Goal: Task Accomplishment & Management: Use online tool/utility

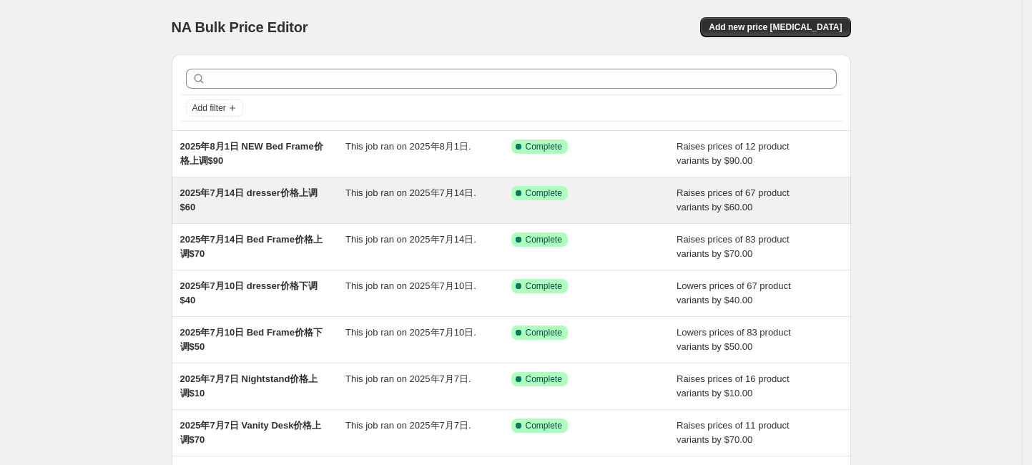
click at [478, 202] on div "This job ran on 2025年7月14日." at bounding box center [428, 200] width 166 height 29
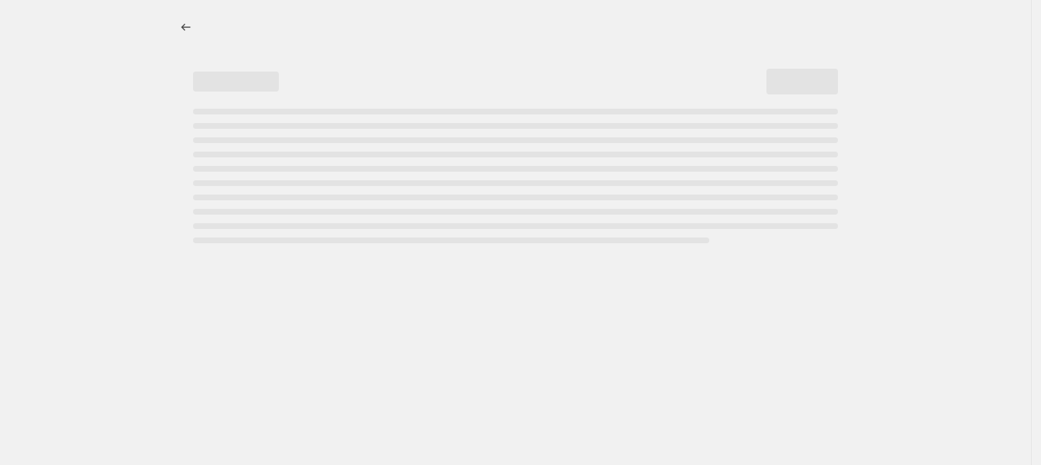
select select "by"
select select "bp"
select select "collection"
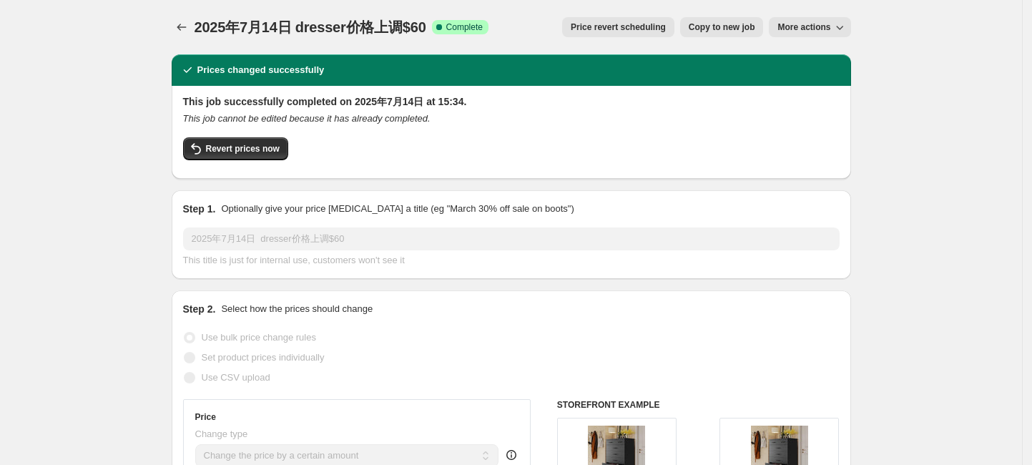
click at [732, 28] on span "Copy to new job" at bounding box center [722, 26] width 67 height 11
select select "by"
select select "bp"
select select "collection"
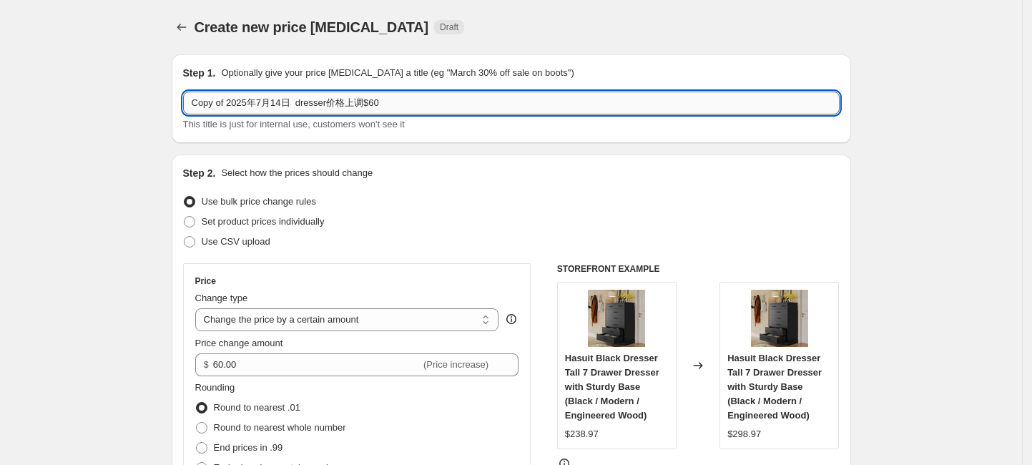
drag, startPoint x: 237, startPoint y: 99, endPoint x: 188, endPoint y: 101, distance: 48.7
click at [188, 101] on input "Copy of 2025年7月14日 dresser价格上调$60" at bounding box center [511, 103] width 657 height 23
drag, startPoint x: 206, startPoint y: 101, endPoint x: 222, endPoint y: 101, distance: 16.5
click at [206, 101] on input "Copy of 2025年7月14日 dresser价格上调$60" at bounding box center [511, 103] width 657 height 23
click at [230, 102] on input "Copy of 2025年7月14日 dresser价格上调$60" at bounding box center [511, 103] width 657 height 23
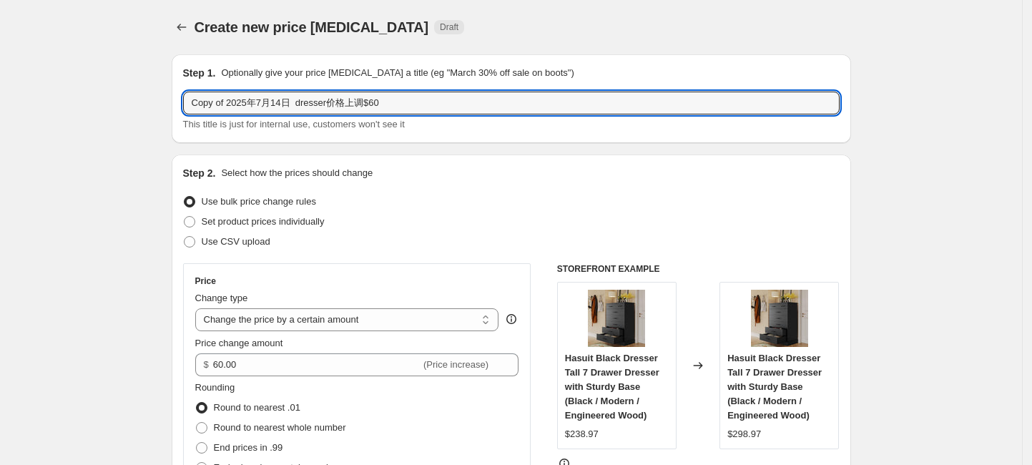
drag, startPoint x: 232, startPoint y: 99, endPoint x: 152, endPoint y: 102, distance: 80.9
click at [230, 102] on input "2025年7月14日 dresser价格上调$60" at bounding box center [511, 103] width 657 height 23
drag, startPoint x: 254, startPoint y: 104, endPoint x: 244, endPoint y: 99, distance: 11.2
click at [244, 99] on input "2025年8月14日 dresser价格上调$60" at bounding box center [511, 103] width 657 height 23
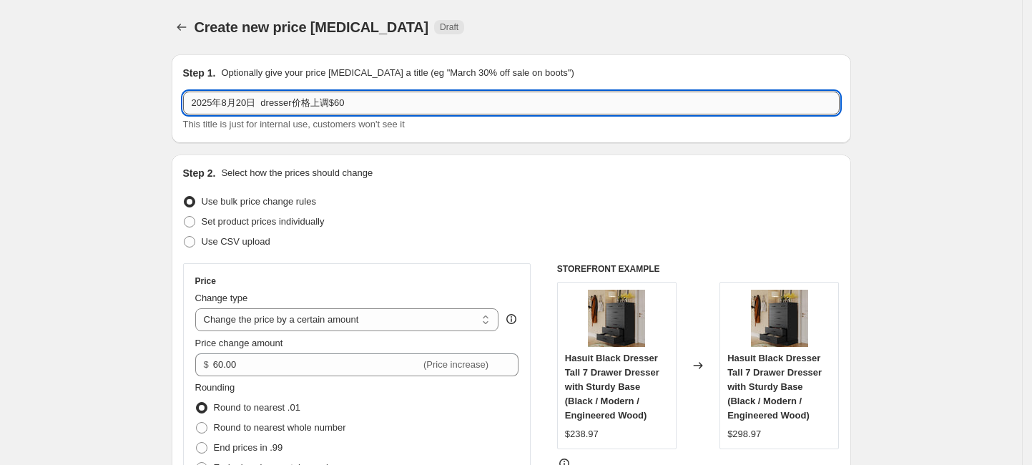
drag, startPoint x: 303, startPoint y: 103, endPoint x: 270, endPoint y: 102, distance: 33.6
click at [270, 102] on input "2025年8月20日 dresser价格上调$60" at bounding box center [511, 103] width 657 height 23
paste input "Storage Cabinet"
click at [388, 102] on input "2025年8月20日 Storage Cabinet价格上调$60" at bounding box center [511, 103] width 657 height 23
type input "2025年8月20日 Storage Cabinet价格上调$40"
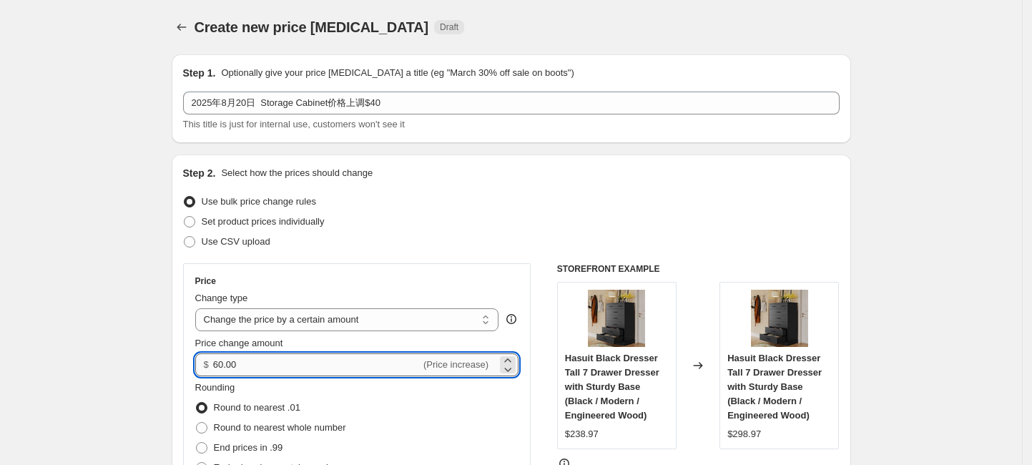
click at [219, 365] on input "60.00" at bounding box center [316, 364] width 207 height 23
type input "40.00"
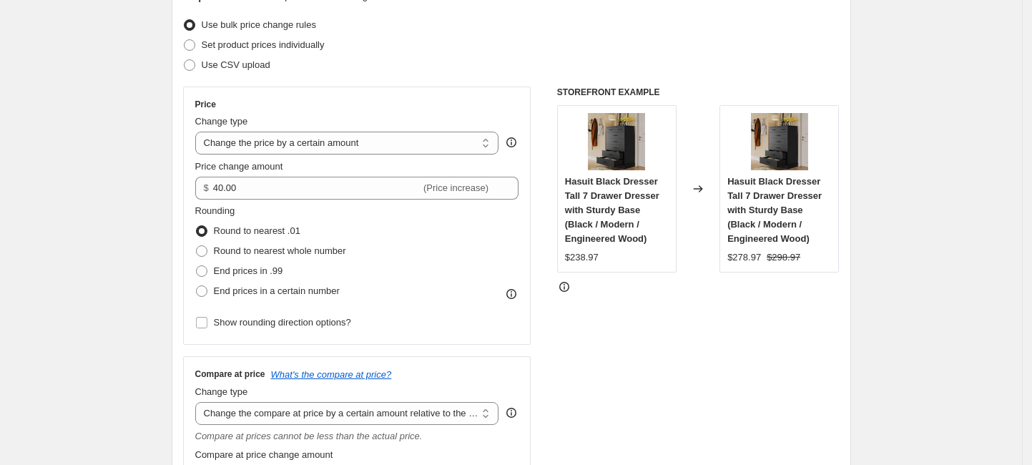
scroll to position [286, 0]
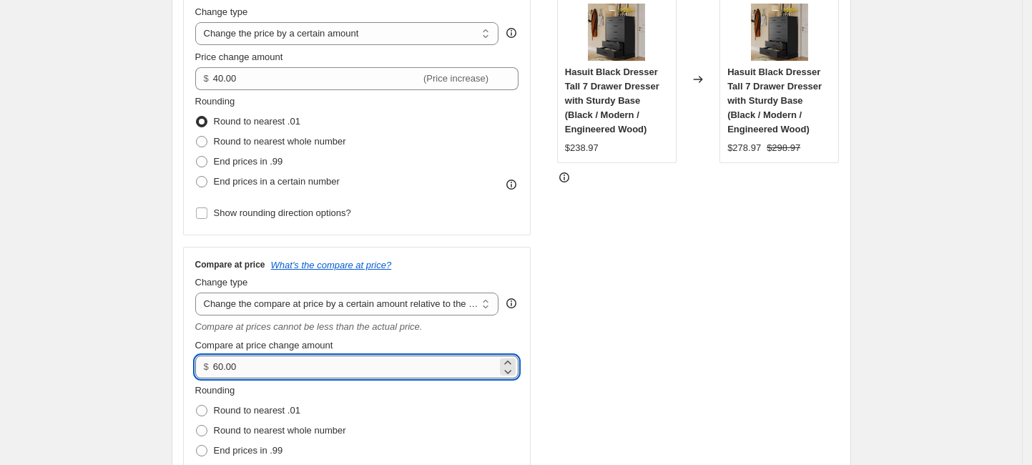
click at [218, 366] on input "60.00" at bounding box center [355, 366] width 284 height 23
type input "40.00"
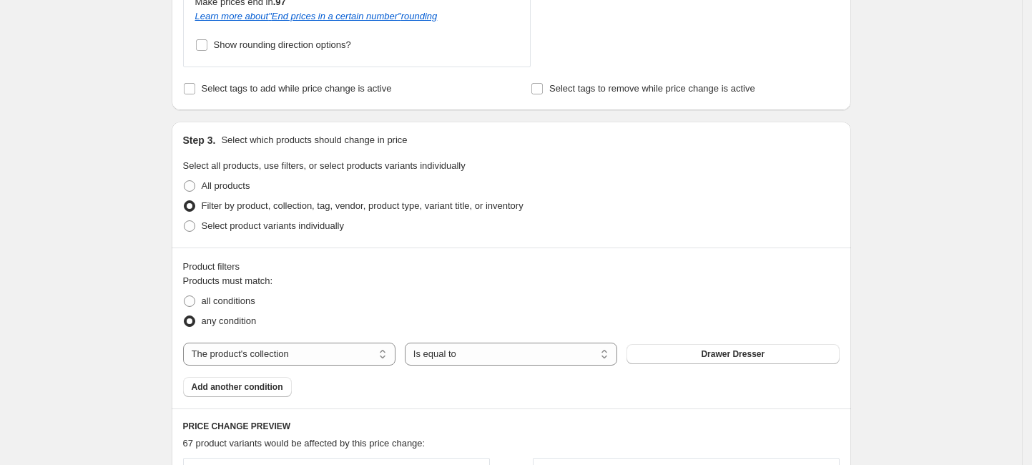
scroll to position [858, 0]
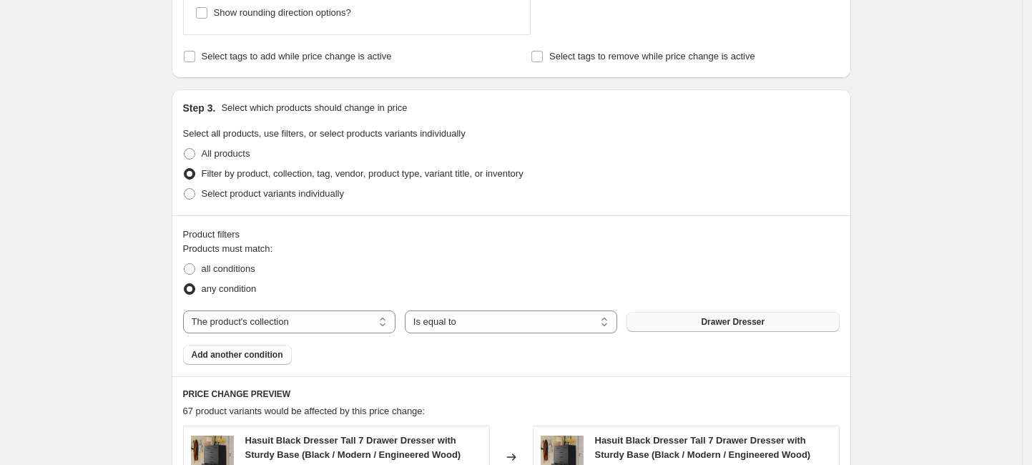
click at [708, 321] on span "Drawer Dresser" at bounding box center [733, 321] width 64 height 11
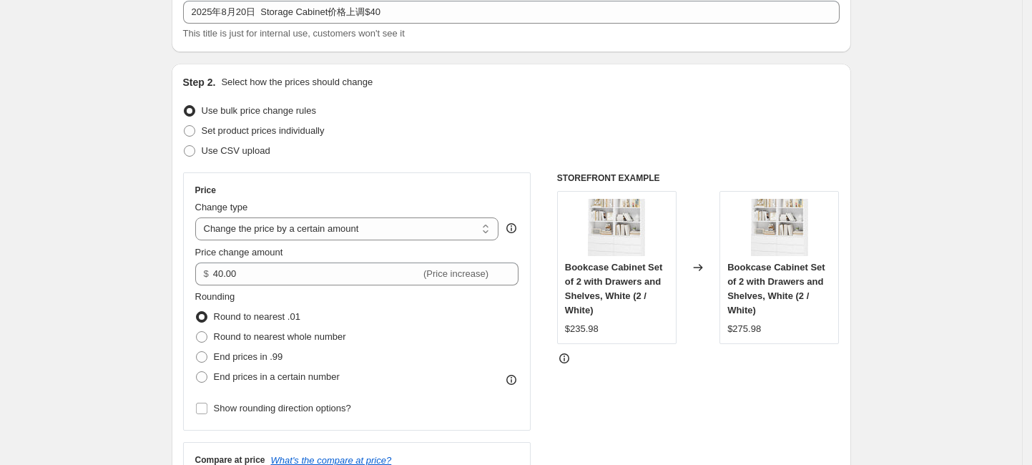
scroll to position [190, 0]
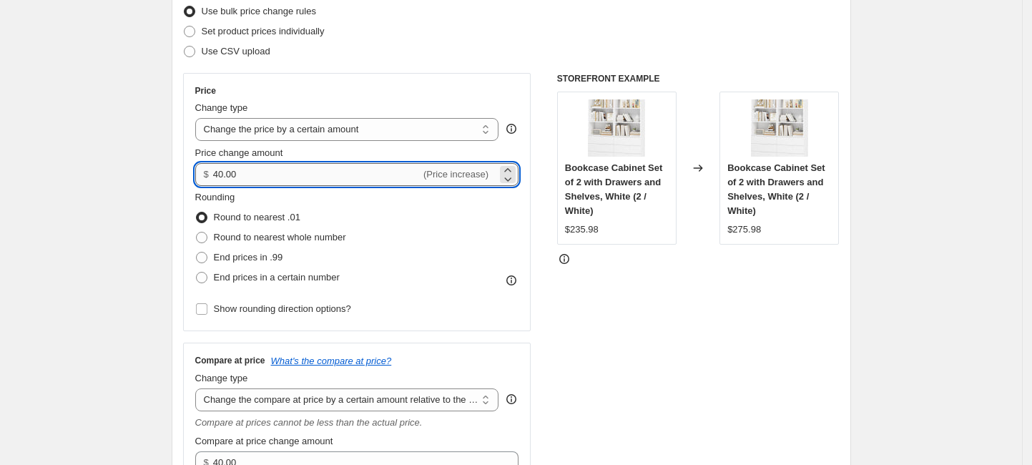
drag, startPoint x: 225, startPoint y: 173, endPoint x: 217, endPoint y: 172, distance: 7.2
click at [217, 172] on input "40.00" at bounding box center [316, 174] width 207 height 23
click at [217, 169] on div "$ 60.00 (Price increase)" at bounding box center [357, 174] width 324 height 23
type input "40.00"
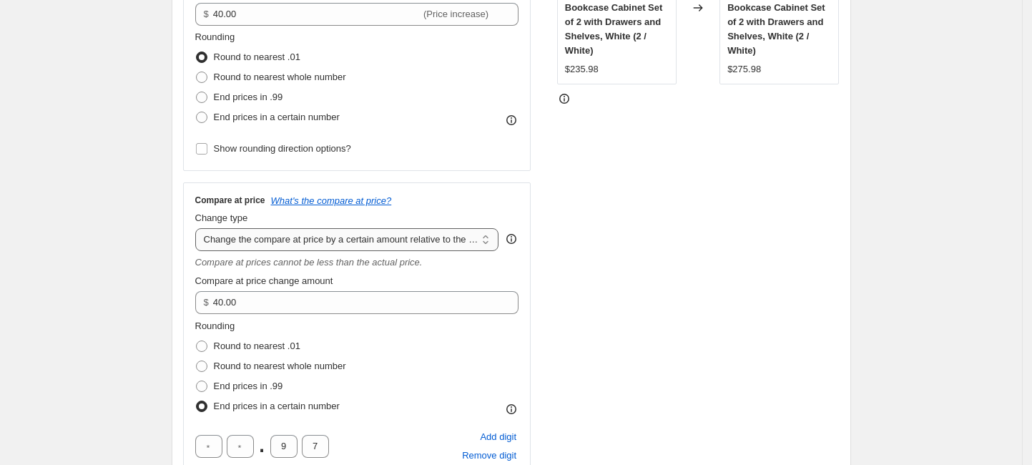
scroll to position [381, 0]
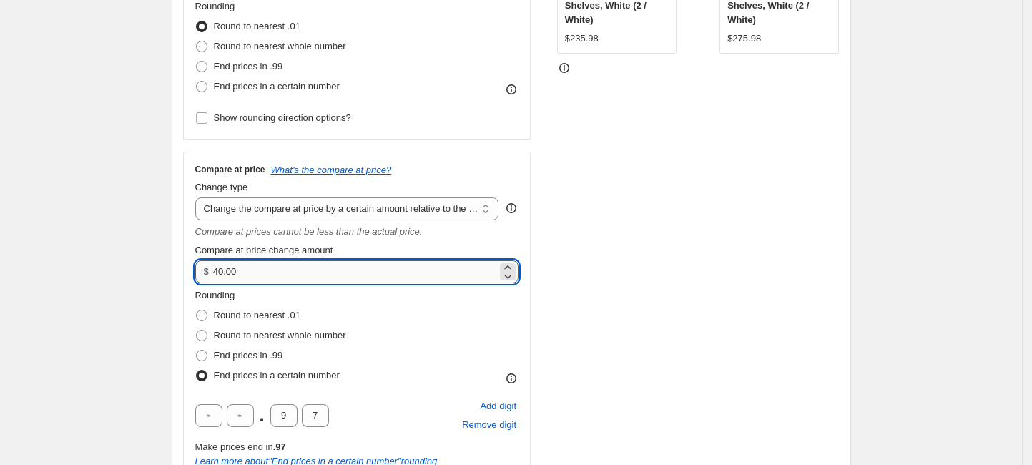
click at [219, 272] on input "40.00" at bounding box center [355, 271] width 284 height 23
click at [218, 274] on input "60.00" at bounding box center [355, 271] width 284 height 23
type input "40.00"
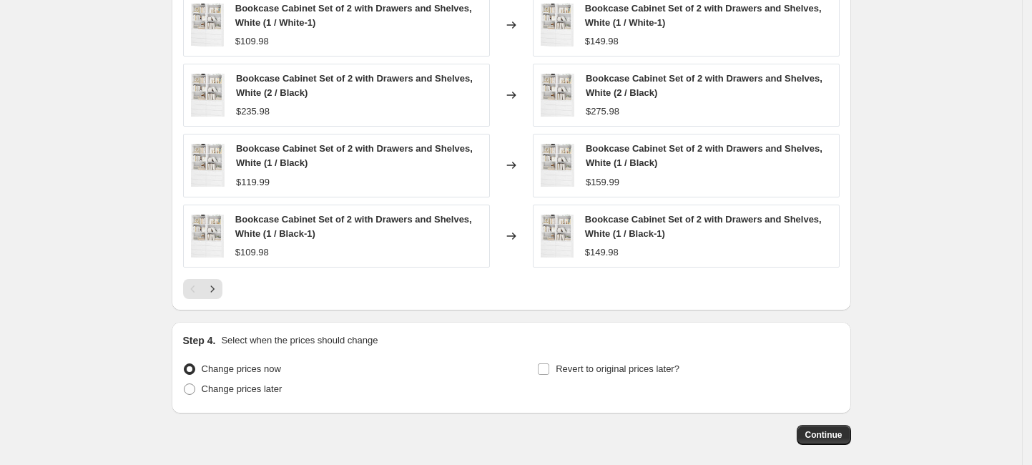
scroll to position [1427, 0]
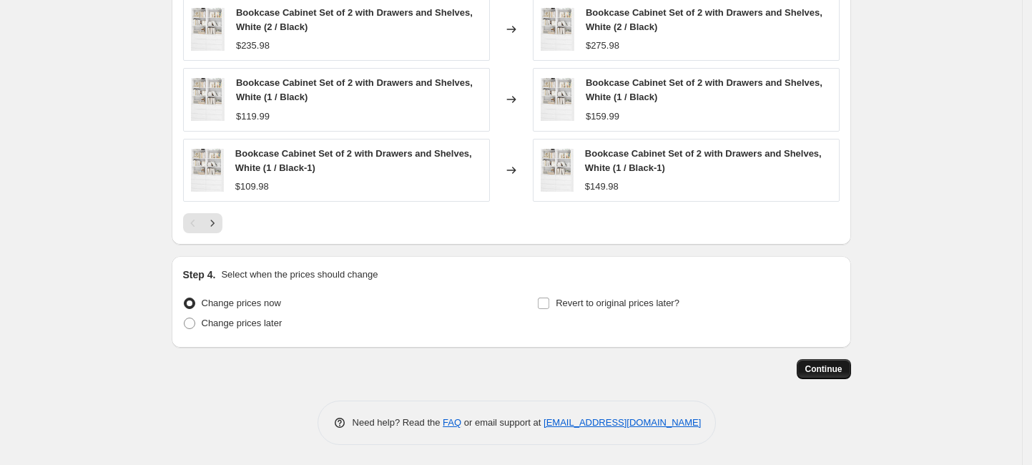
click at [834, 360] on button "Continue" at bounding box center [824, 369] width 54 height 20
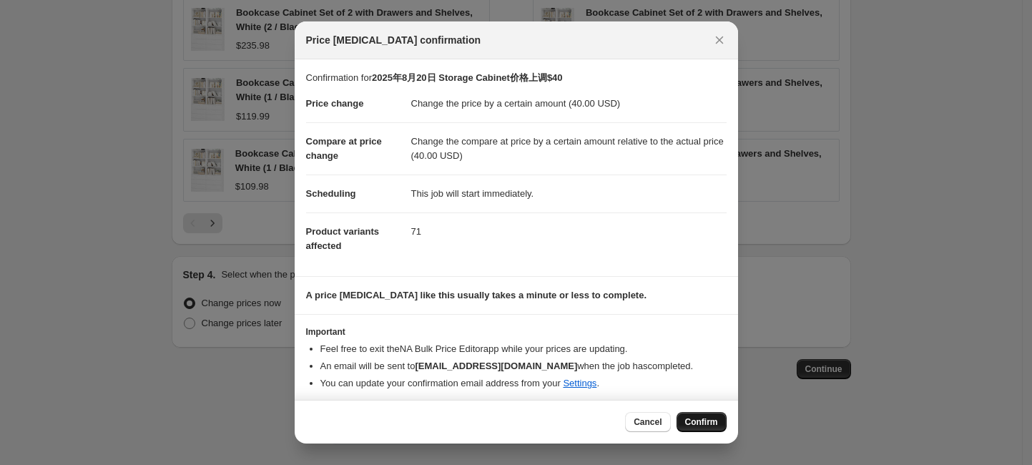
click at [702, 417] on span "Confirm" at bounding box center [701, 421] width 33 height 11
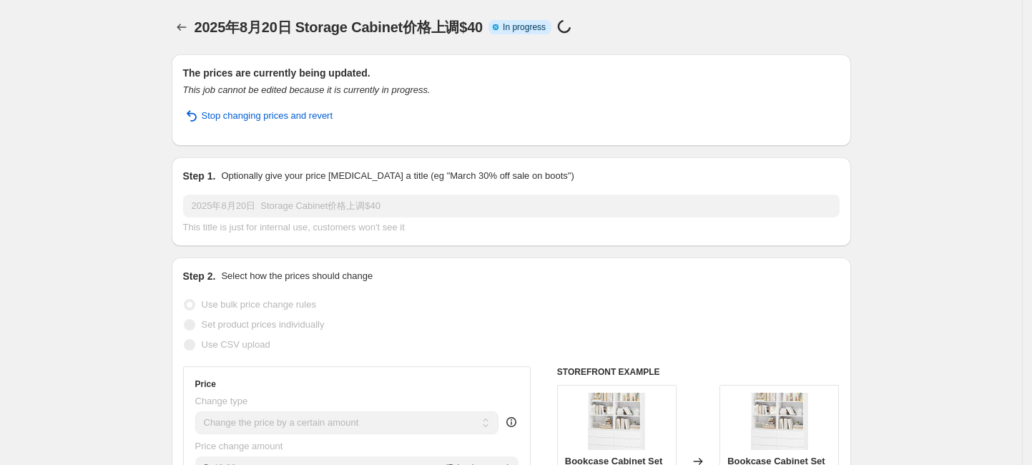
select select "by"
select select "bp"
select select "collection"
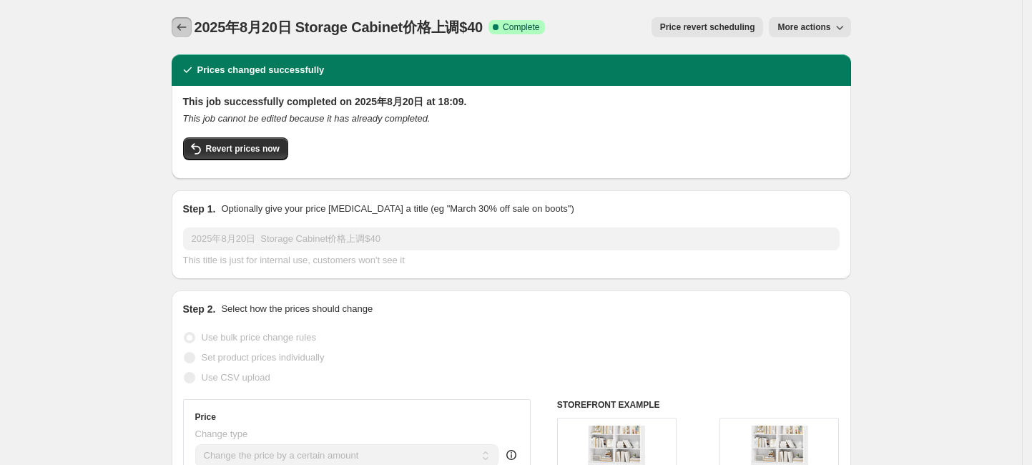
click at [182, 28] on icon "Price change jobs" at bounding box center [181, 27] width 9 height 7
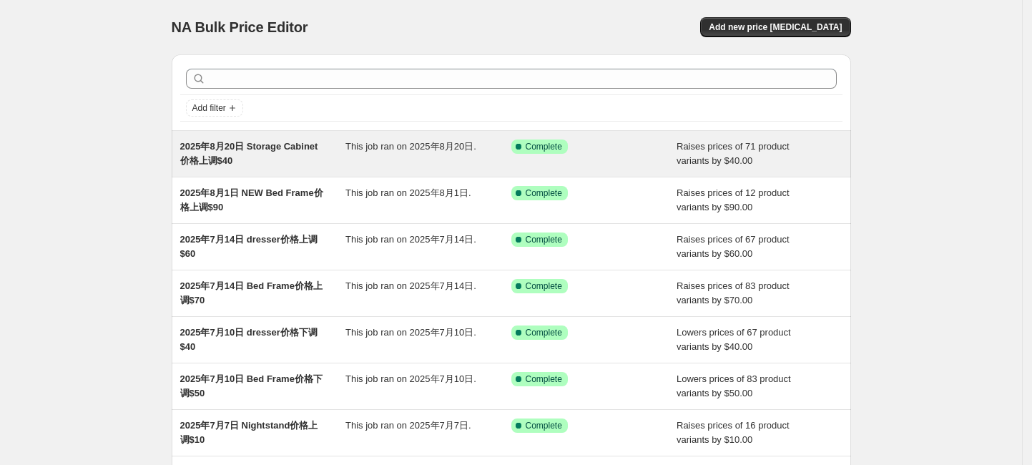
click at [263, 153] on div "2025年8月20日 Storage Cabinet价格上调$40" at bounding box center [263, 153] width 166 height 29
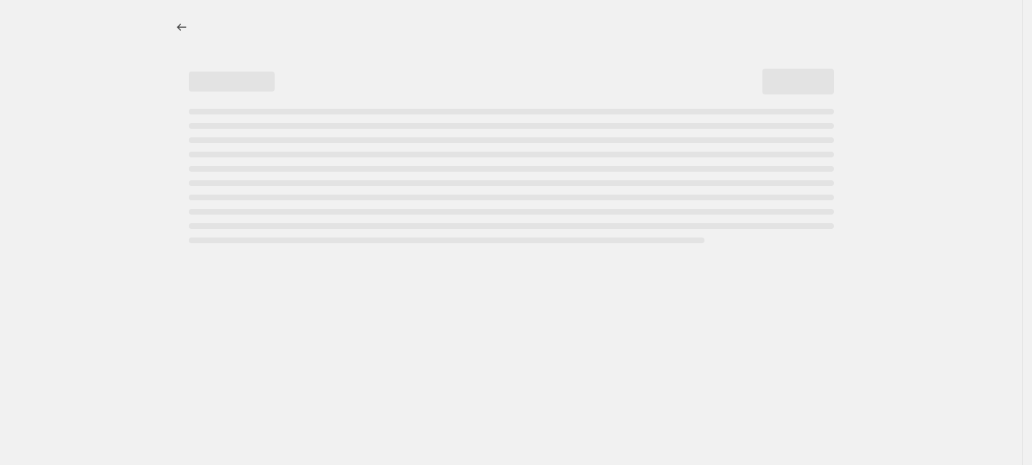
select select "by"
select select "bp"
select select "collection"
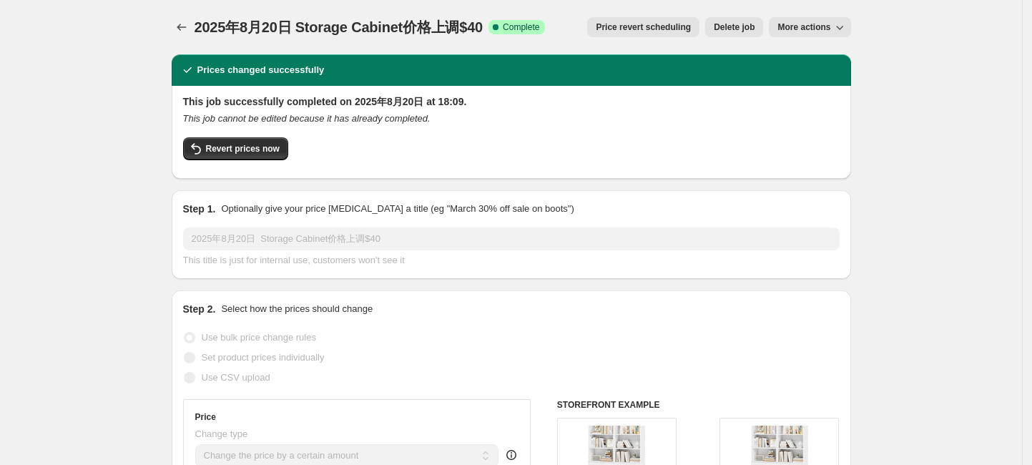
click at [813, 23] on span "More actions" at bounding box center [803, 26] width 53 height 11
click at [815, 51] on span "Copy to new job" at bounding box center [814, 56] width 67 height 11
select select "by"
select select "bp"
select select "collection"
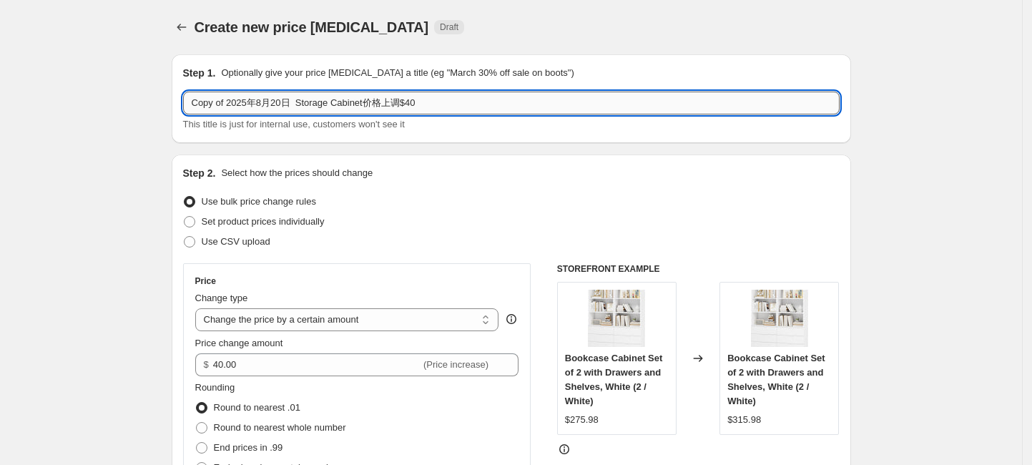
click at [422, 102] on input "Copy of 2025年8月20日 Storage Cabinet价格上调$40" at bounding box center [511, 103] width 657 height 23
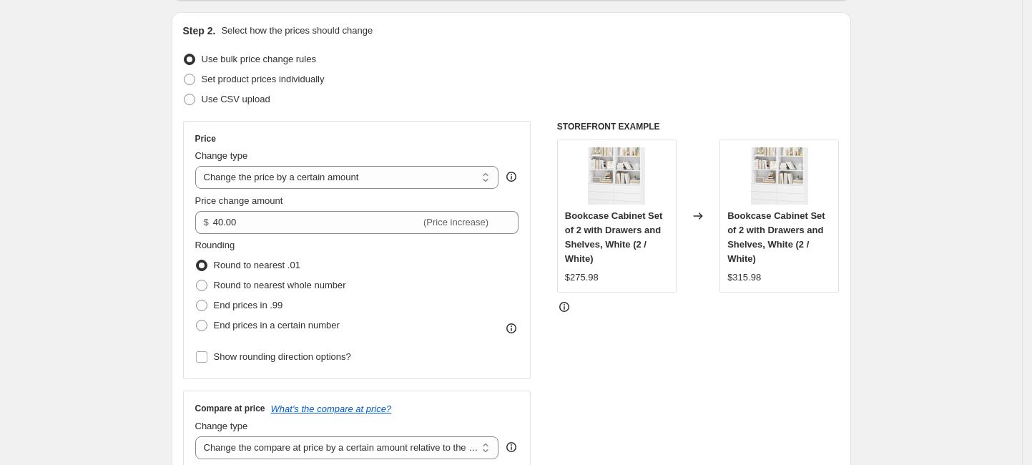
scroll to position [286, 0]
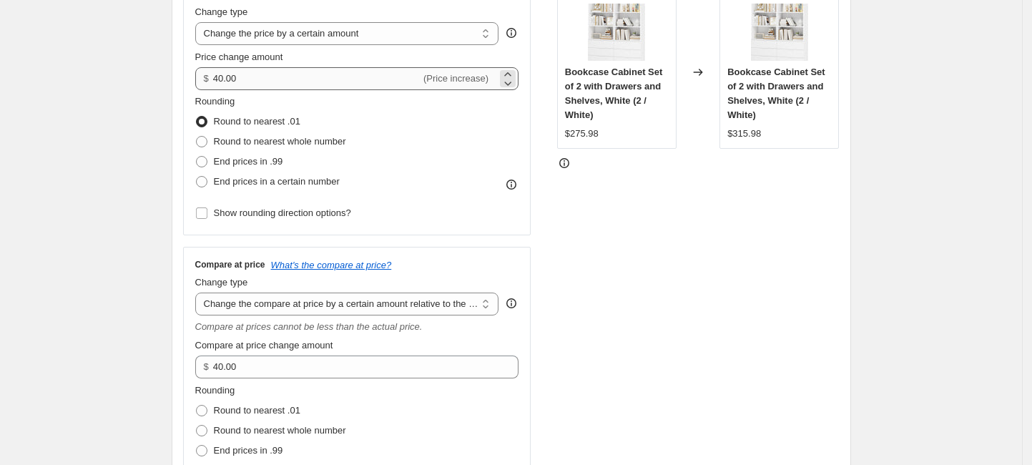
type input "Copy of 2025年8月20日 Storage Cabinet价格上调$30"
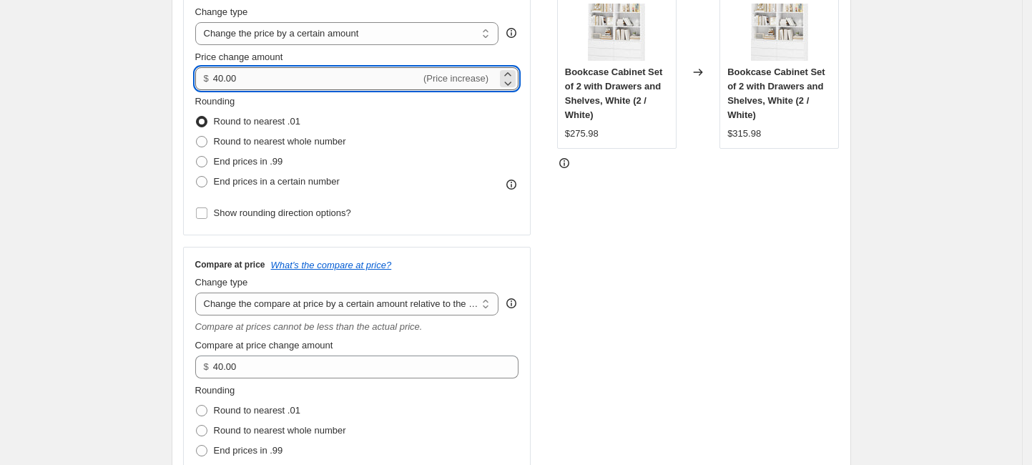
click at [219, 77] on input "40.00" at bounding box center [316, 78] width 207 height 23
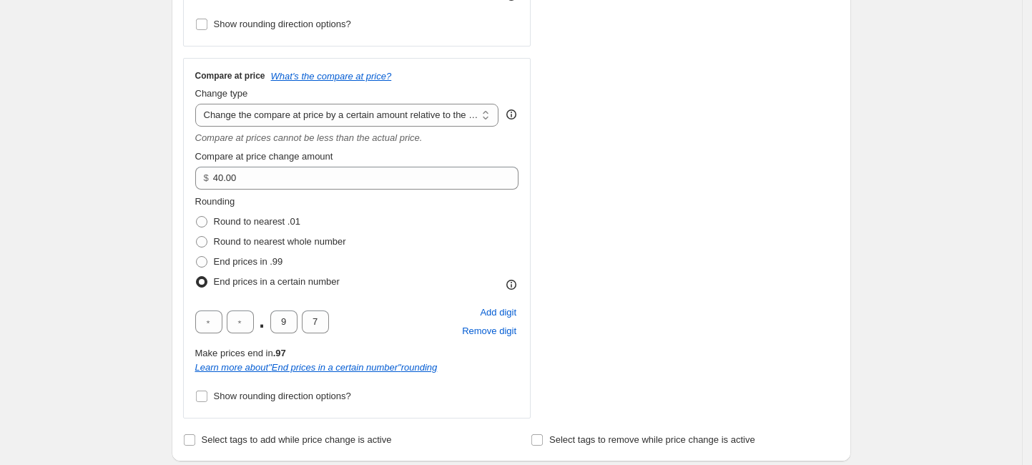
scroll to position [476, 0]
type input "30.00"
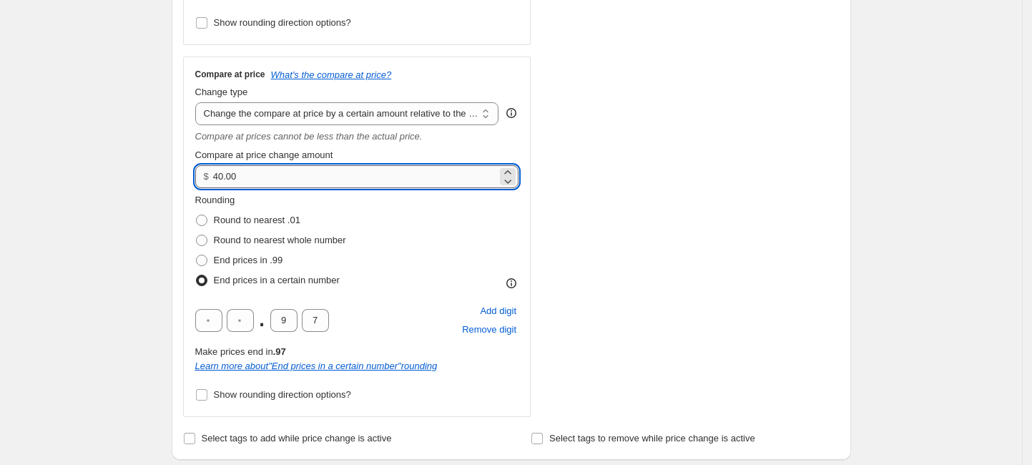
click at [218, 175] on input "40.00" at bounding box center [355, 176] width 284 height 23
type input "30.00"
click at [149, 187] on div "Create new price [MEDICAL_DATA]. This page is ready Create new price [MEDICAL_D…" at bounding box center [511, 470] width 1022 height 1893
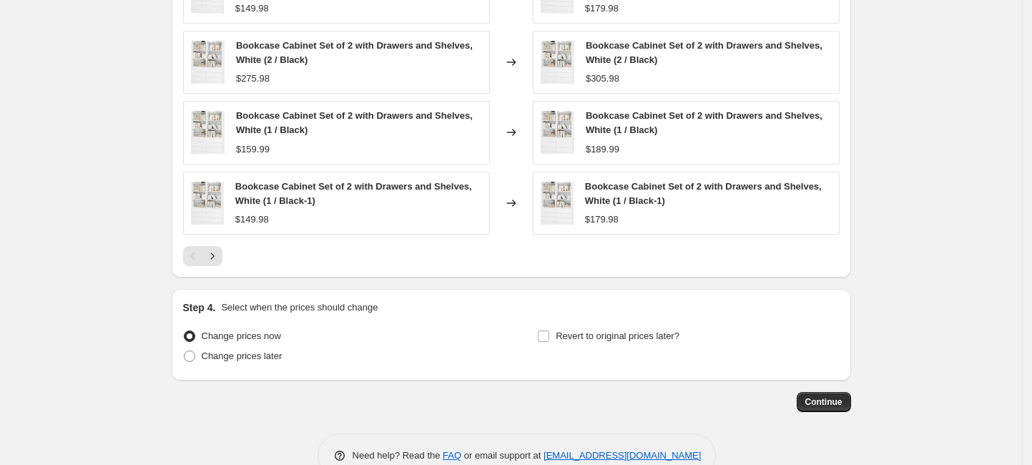
scroll to position [1427, 0]
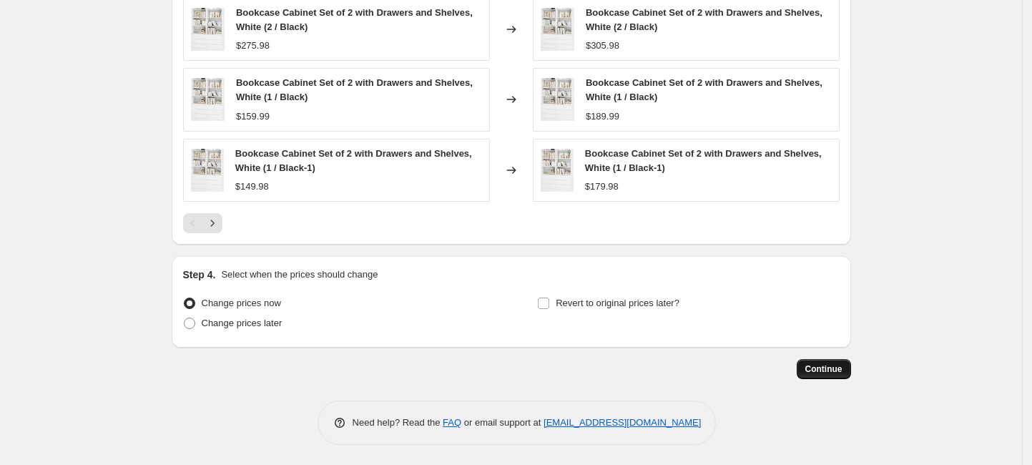
click at [833, 363] on span "Continue" at bounding box center [823, 368] width 37 height 11
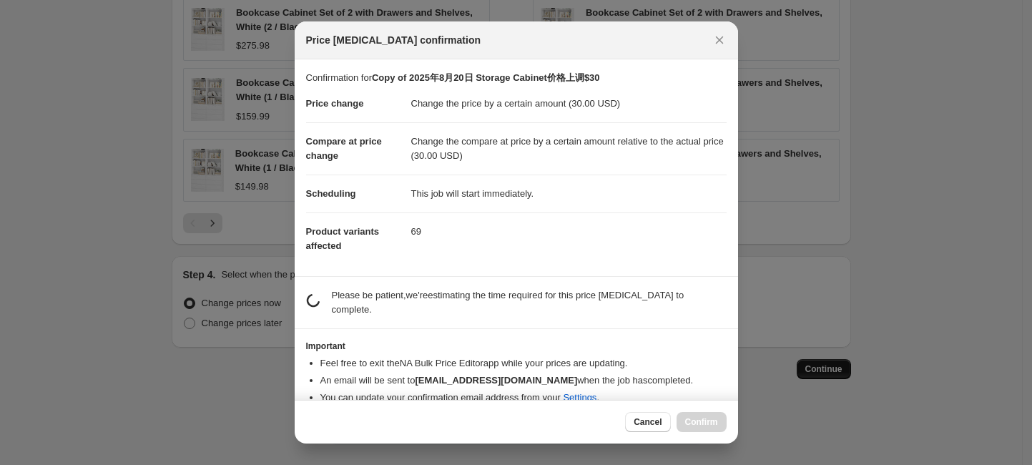
scroll to position [0, 0]
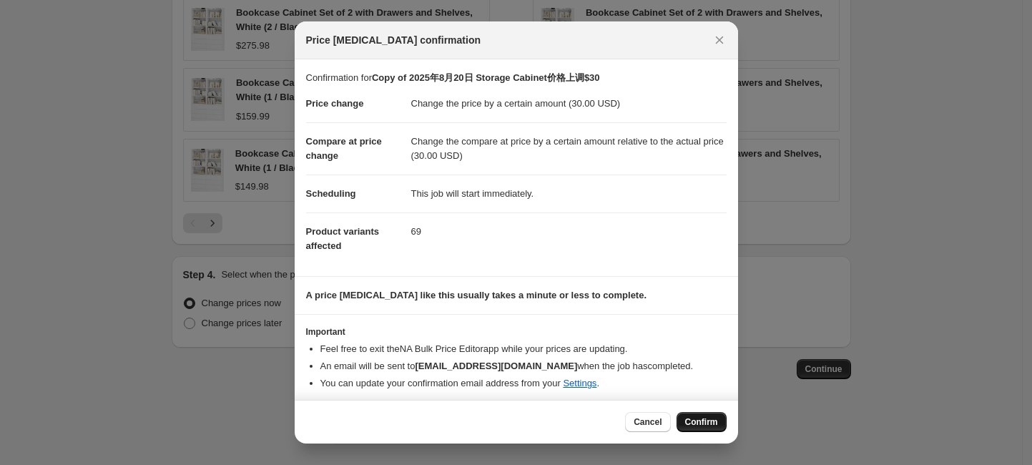
click at [710, 423] on span "Confirm" at bounding box center [701, 421] width 33 height 11
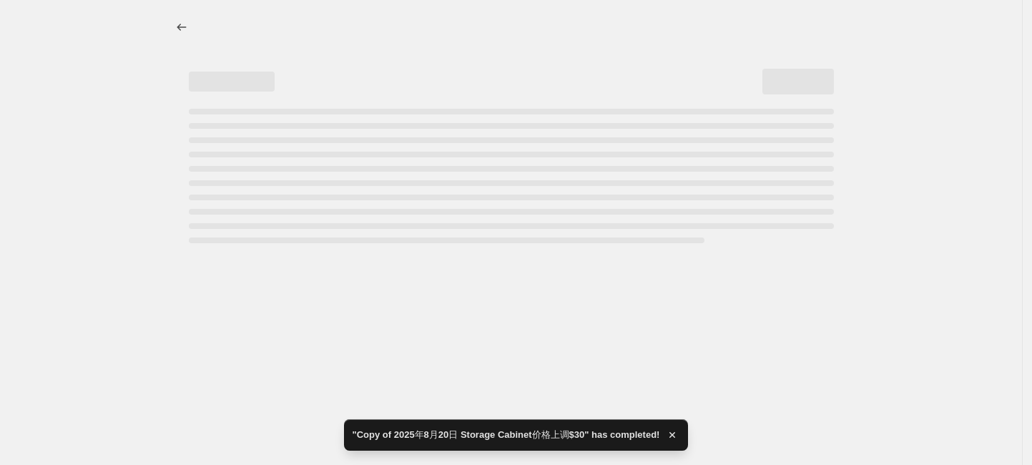
select select "by"
select select "bp"
select select "collection"
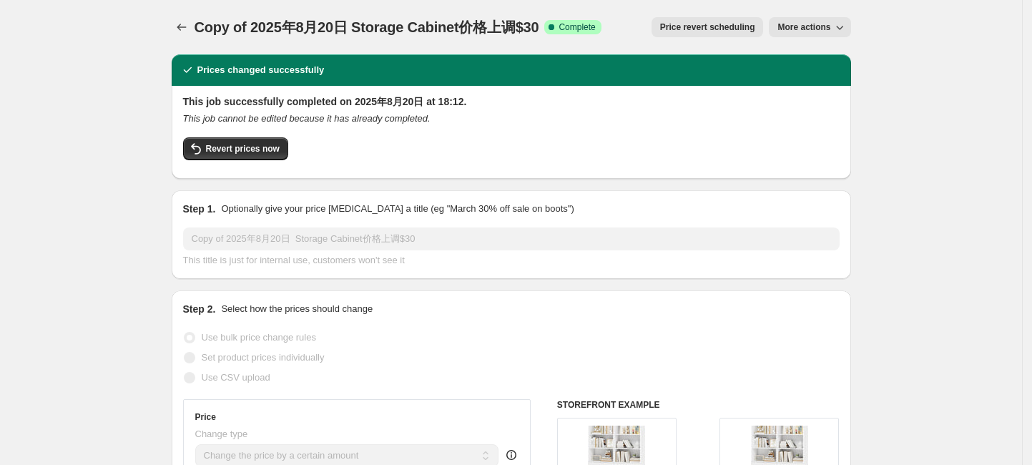
click at [795, 24] on span "More actions" at bounding box center [803, 26] width 53 height 11
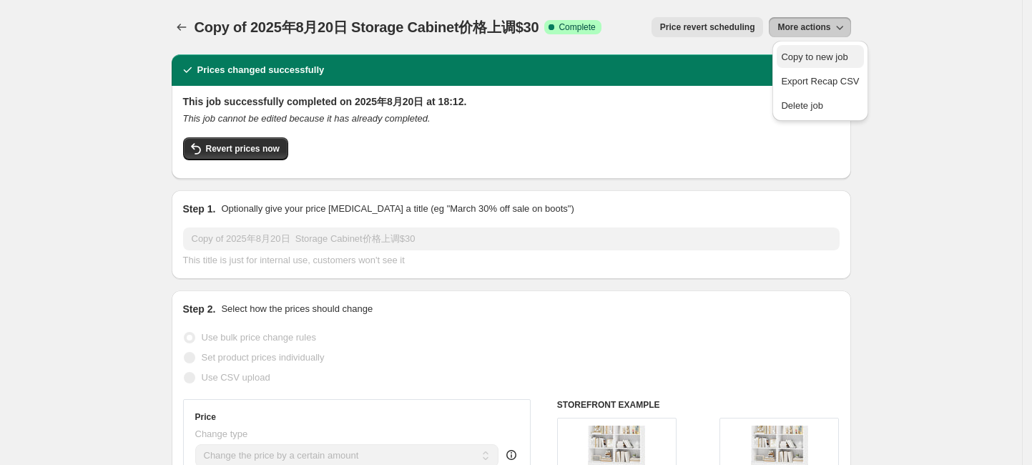
click at [799, 55] on span "Copy to new job" at bounding box center [814, 56] width 67 height 11
select select "by"
select select "bp"
select select "collection"
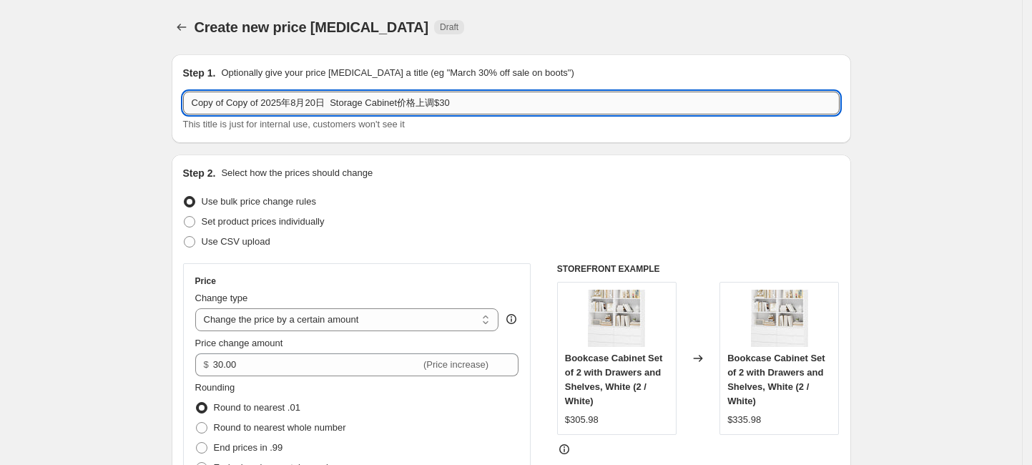
click at [463, 102] on input "Copy of Copy of 2025年8月20日 Storage Cabinet价格上调$30" at bounding box center [511, 103] width 657 height 23
type input "Copy of Copy of 2025年8月20日 Storage Cabinet价格上调$20"
click at [479, 40] on div "Create new price [MEDICAL_DATA]. This page is ready Create new price [MEDICAL_D…" at bounding box center [512, 27] width 680 height 54
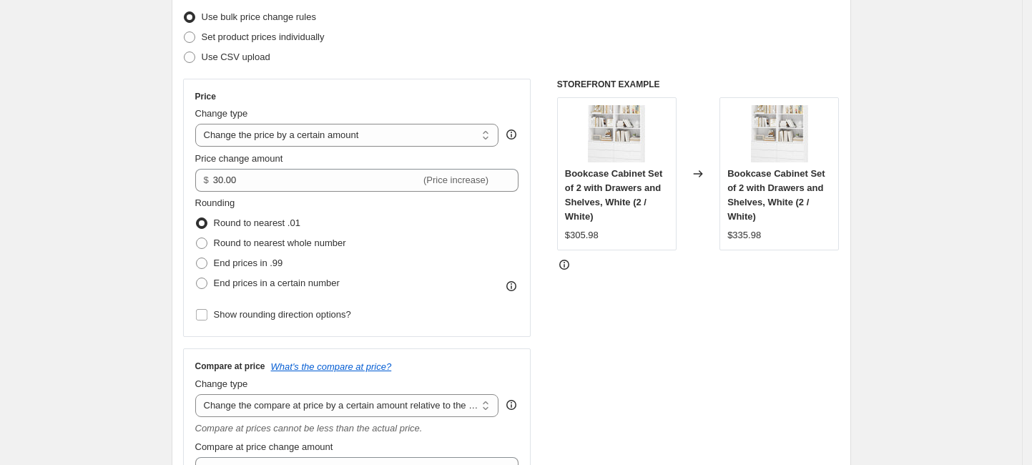
scroll to position [190, 0]
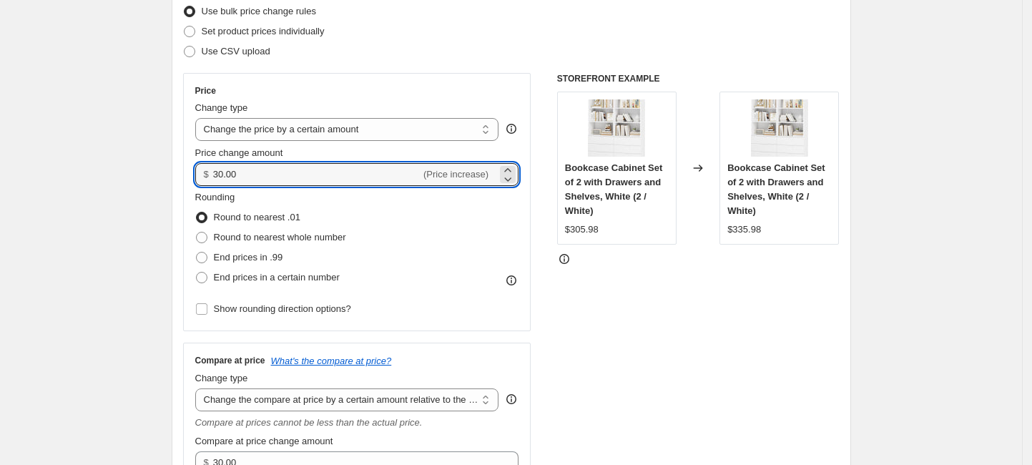
click at [217, 172] on div "$ 30.00 (Price increase)" at bounding box center [357, 174] width 324 height 23
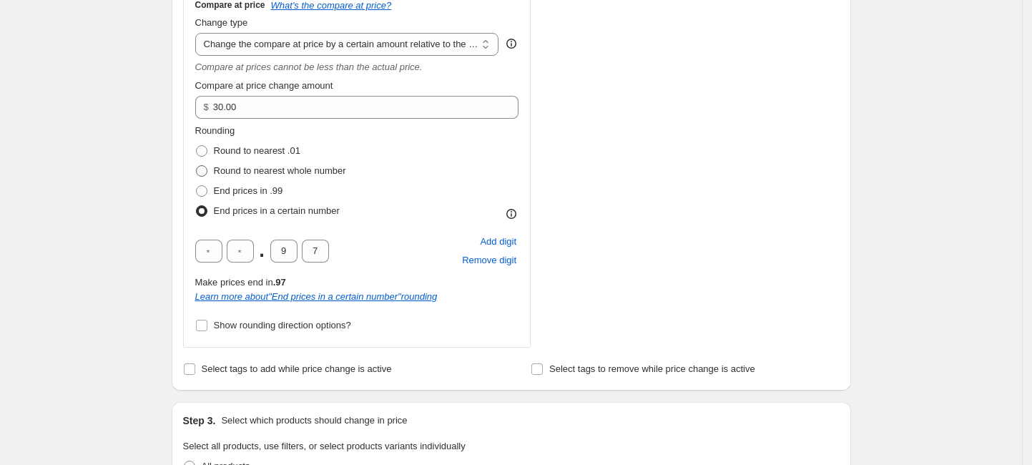
scroll to position [572, 0]
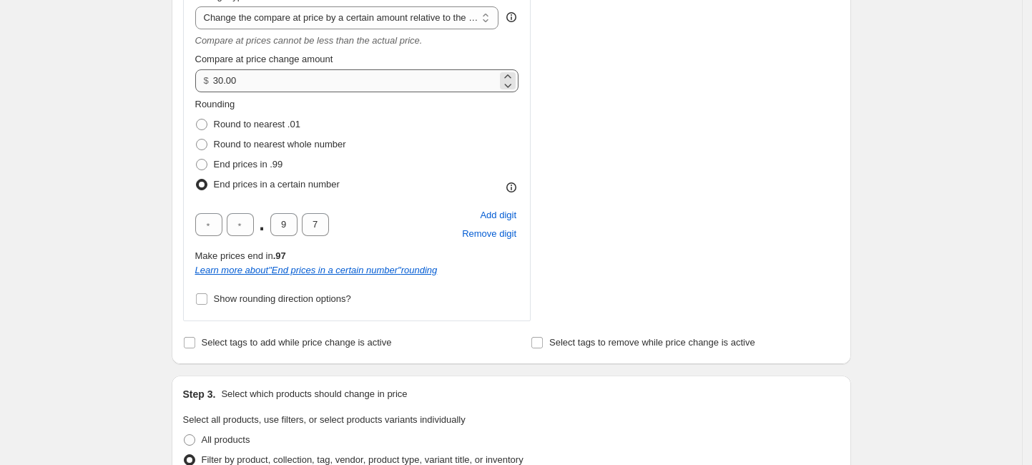
type input "20.00"
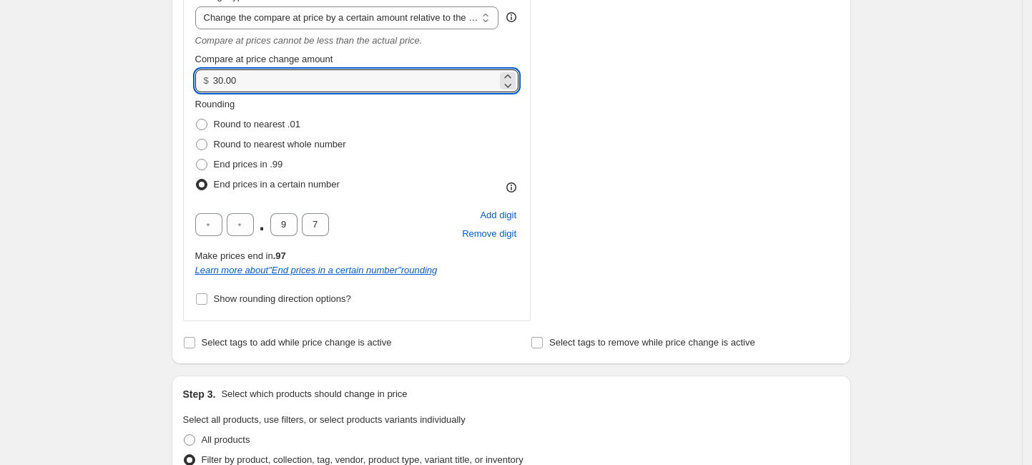
drag, startPoint x: 223, startPoint y: 79, endPoint x: 205, endPoint y: 83, distance: 19.1
click at [212, 79] on div "$ 30.00" at bounding box center [357, 80] width 324 height 23
type input "20.00"
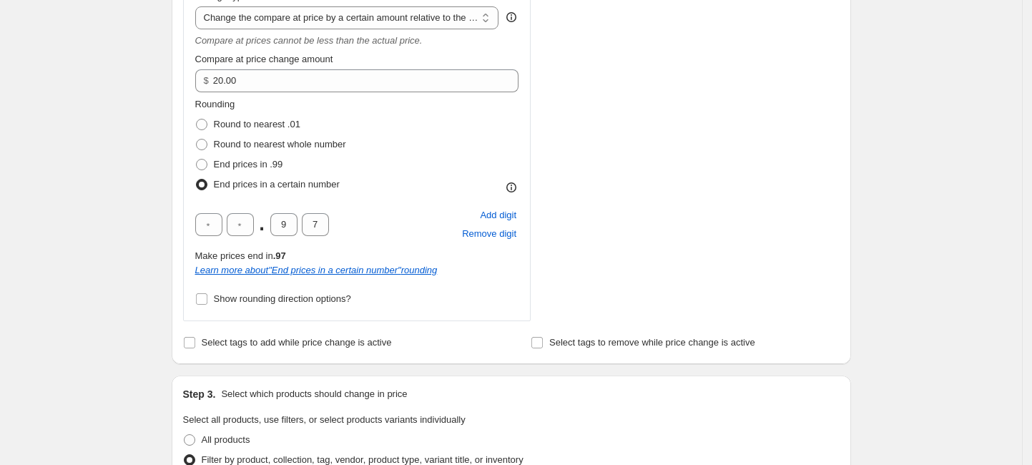
click at [155, 86] on div "Create new price [MEDICAL_DATA]. This page is ready Create new price [MEDICAL_D…" at bounding box center [511, 374] width 1022 height 1893
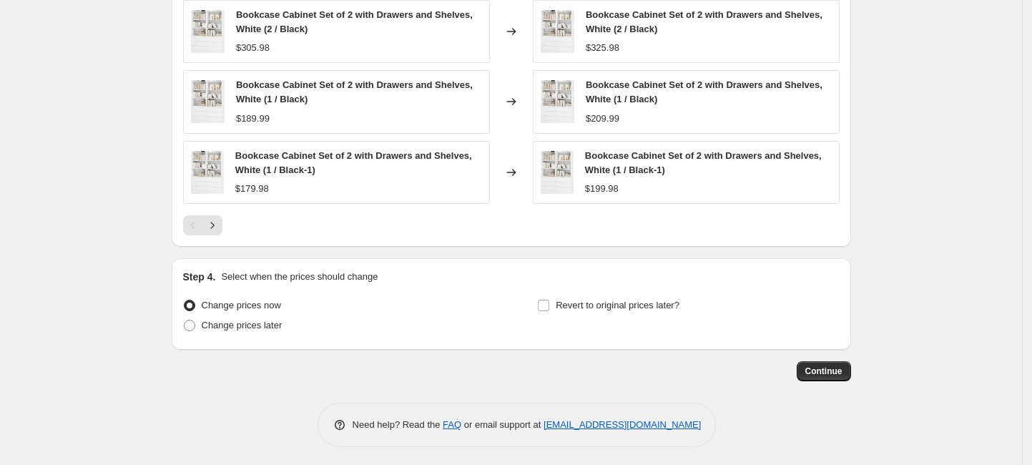
scroll to position [1427, 0]
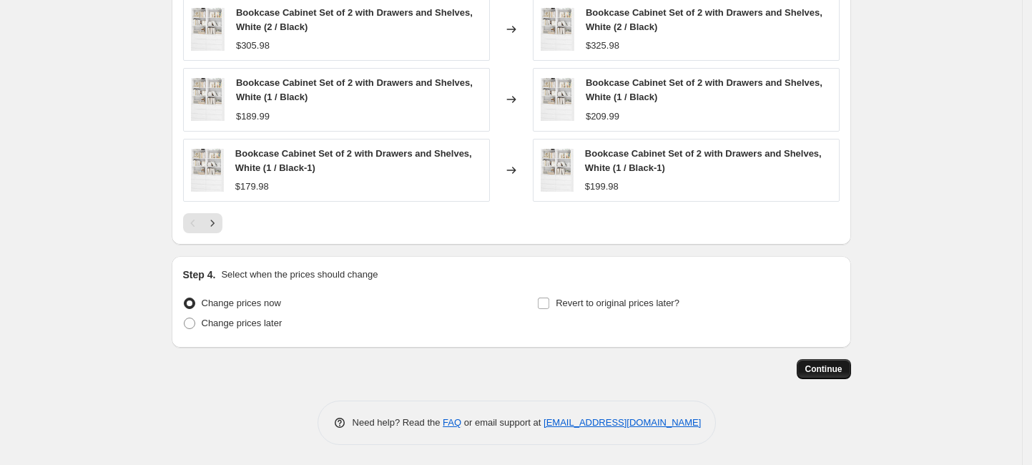
click at [822, 366] on span "Continue" at bounding box center [823, 368] width 37 height 11
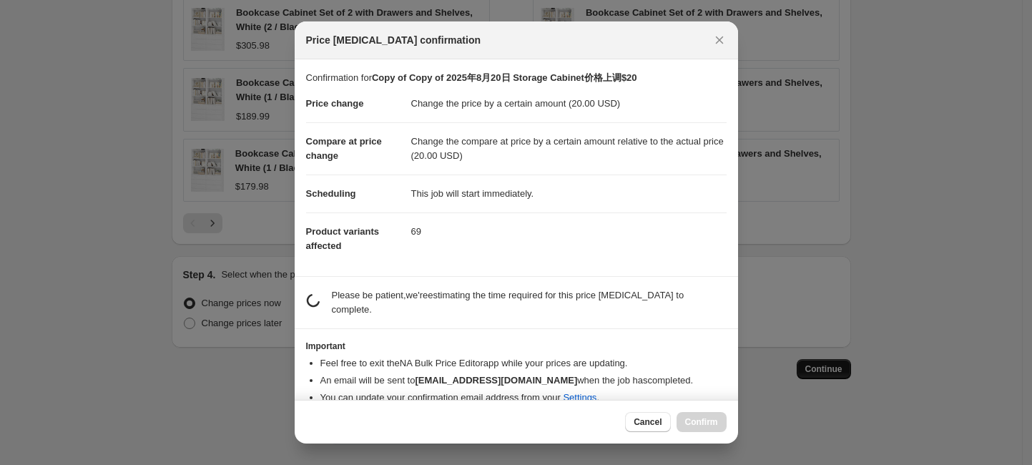
scroll to position [0, 0]
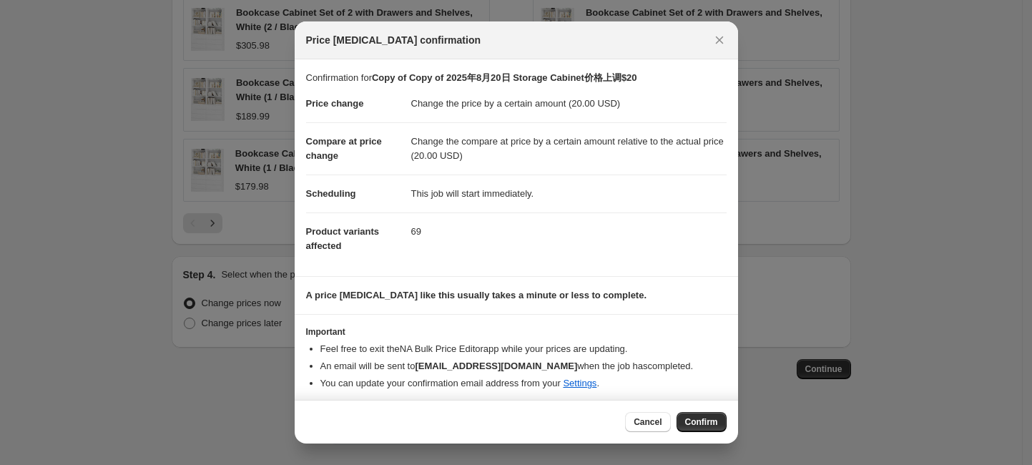
click at [699, 416] on button "Confirm" at bounding box center [702, 422] width 50 height 20
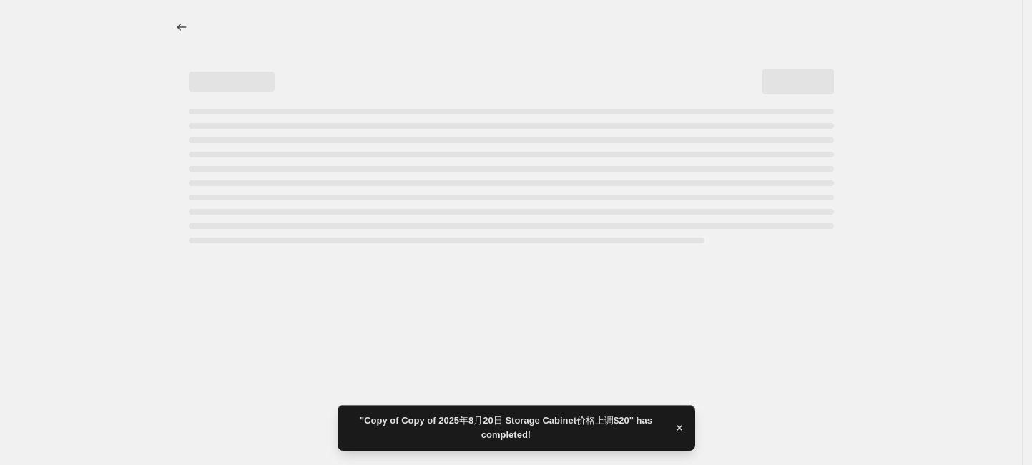
select select "by"
select select "bp"
select select "collection"
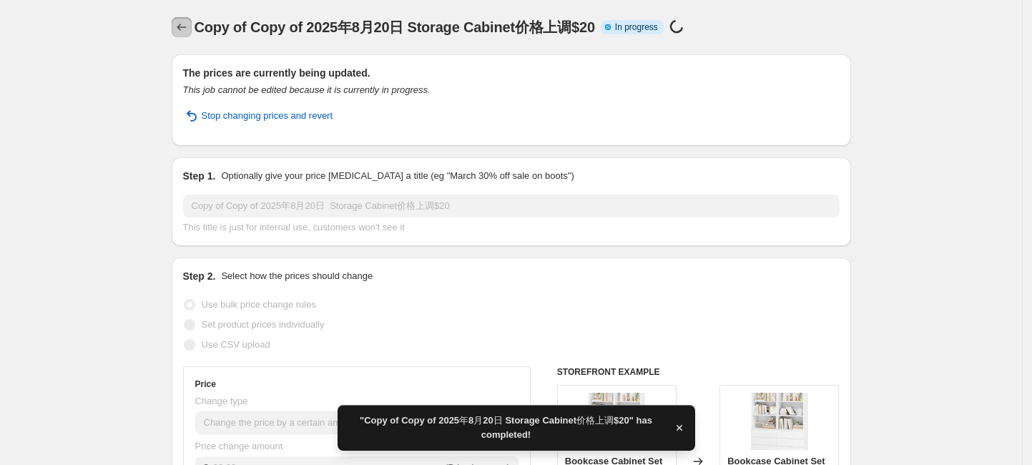
click at [184, 24] on icon "Price change jobs" at bounding box center [182, 27] width 14 height 14
